Goal: Transaction & Acquisition: Purchase product/service

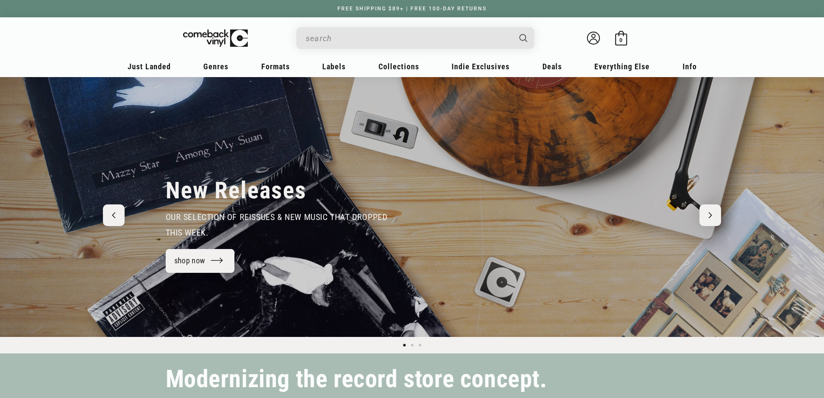
click at [343, 38] on input "Search" at bounding box center [408, 38] width 205 height 18
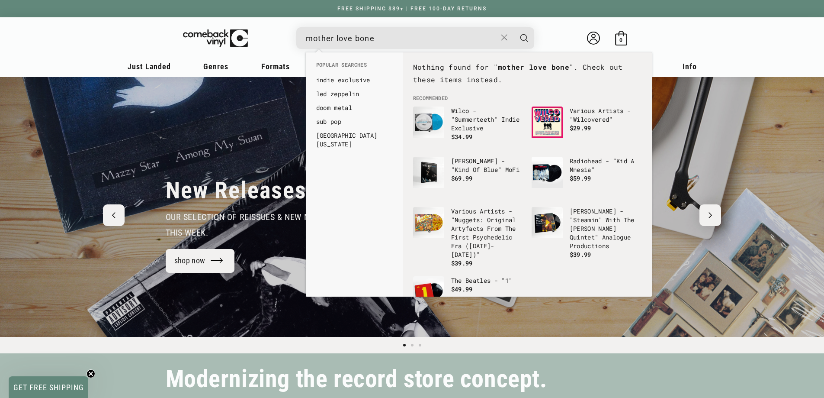
type input "mother love bone"
click at [514, 27] on button "Search" at bounding box center [525, 38] width 22 height 22
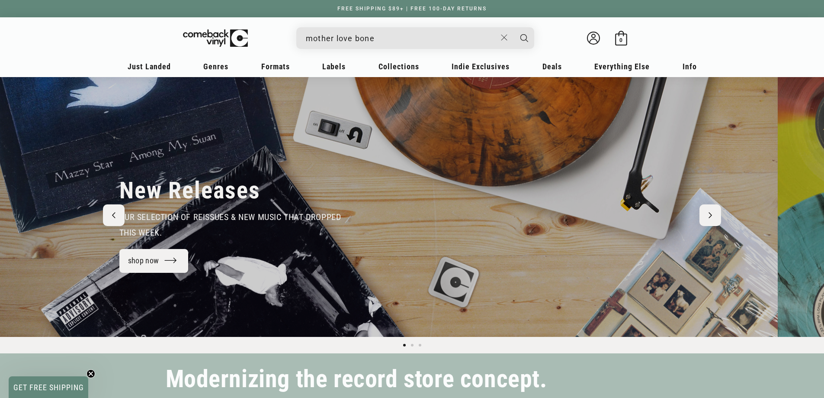
scroll to position [0, 191]
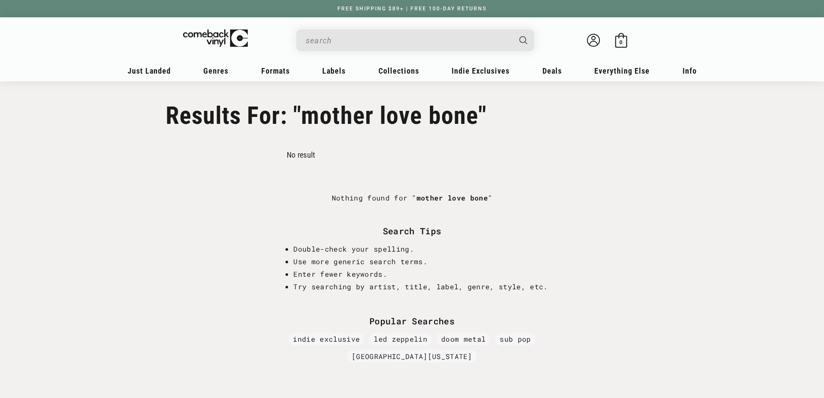
type input "mother love bone"
